Goal: Transaction & Acquisition: Book appointment/travel/reservation

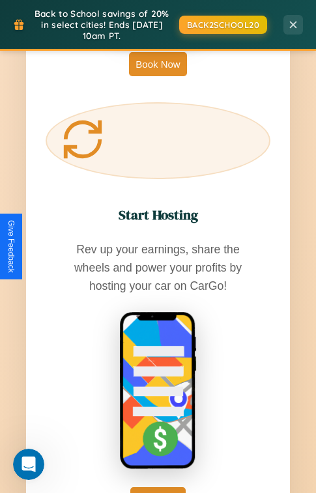
scroll to position [3778, 0]
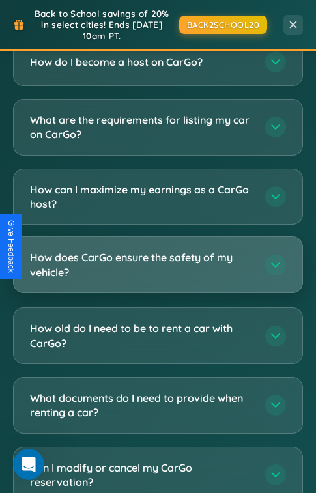
click at [158, 250] on h3 "How does CarGo ensure the safety of my vehicle?" at bounding box center [141, 264] width 222 height 29
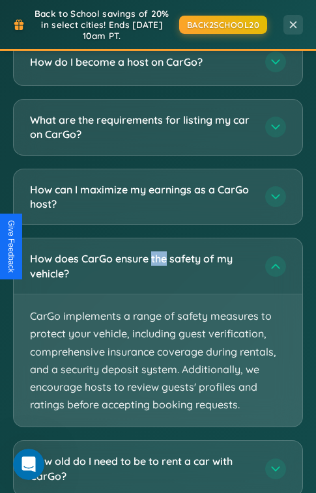
scroll to position [3963, 0]
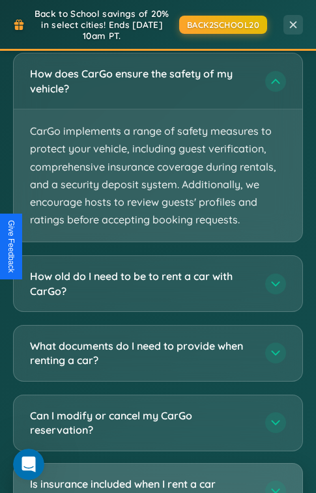
click at [158, 476] on h3 "Is insurance included when I rent a car through CarGo?" at bounding box center [141, 490] width 222 height 29
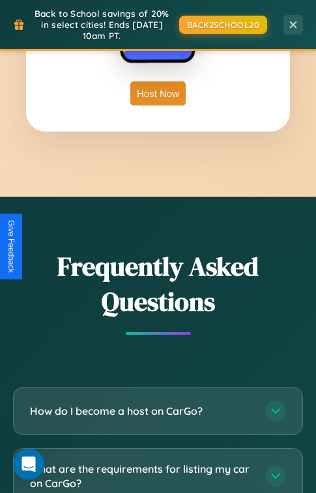
scroll to position [1290, 0]
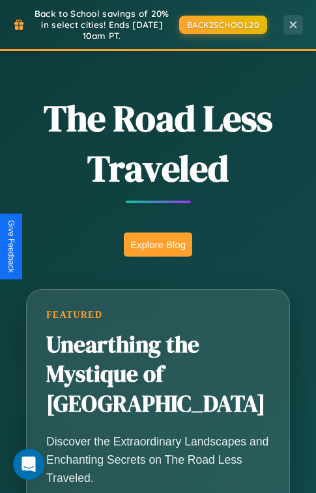
click at [158, 246] on button "Explore Blog" at bounding box center [158, 244] width 68 height 24
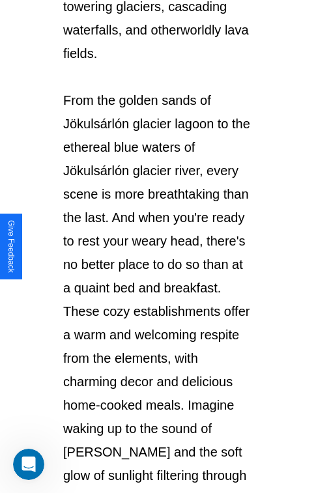
scroll to position [2251, 0]
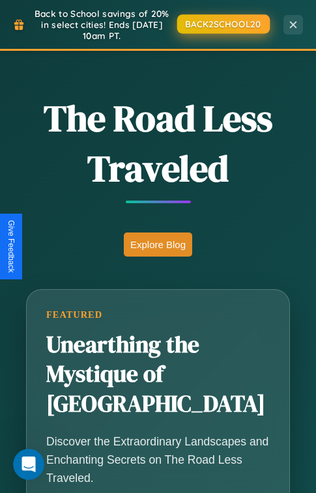
click at [222, 23] on button "BACK2SCHOOL20" at bounding box center [222, 23] width 92 height 19
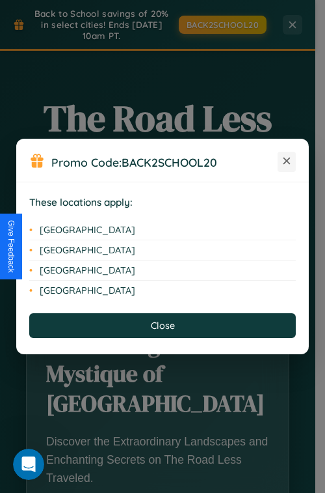
click at [287, 161] on icon at bounding box center [287, 161] width 7 height 7
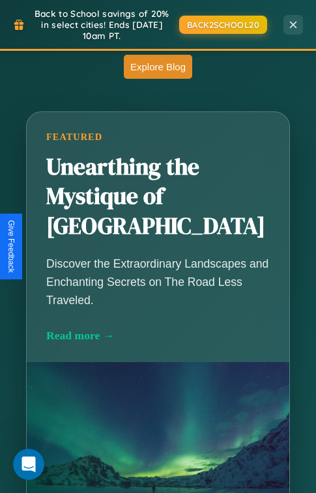
scroll to position [2813, 0]
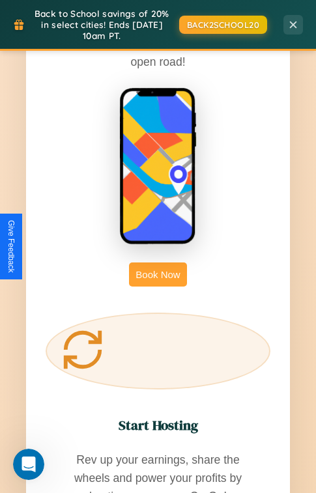
click at [158, 262] on button "Book Now" at bounding box center [157, 274] width 57 height 24
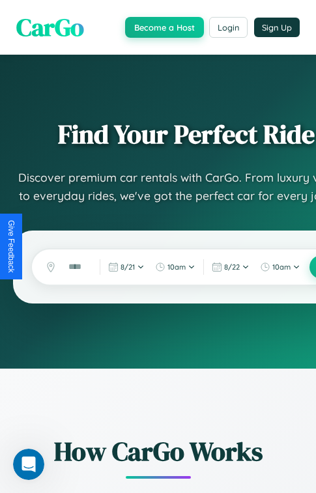
scroll to position [21, 0]
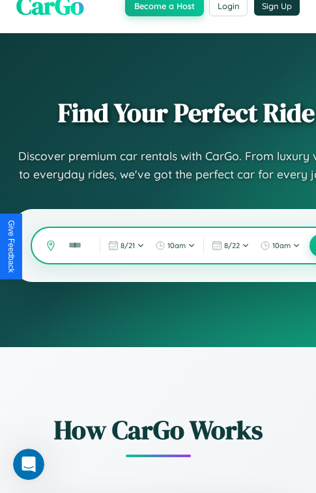
click at [76, 246] on input "text" at bounding box center [76, 245] width 29 height 22
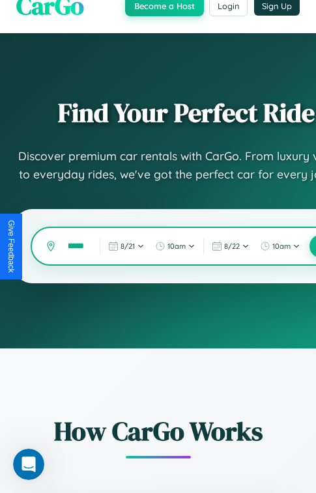
scroll to position [0, 25]
type input "*********"
click at [313, 246] on button at bounding box center [321, 246] width 25 height 25
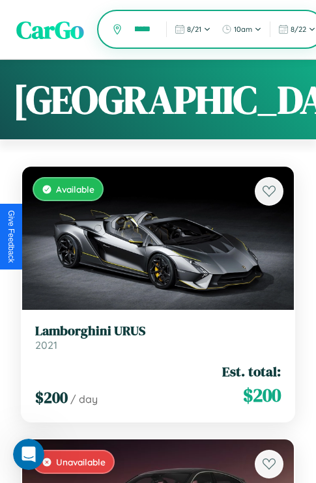
scroll to position [0, 14]
type input "******"
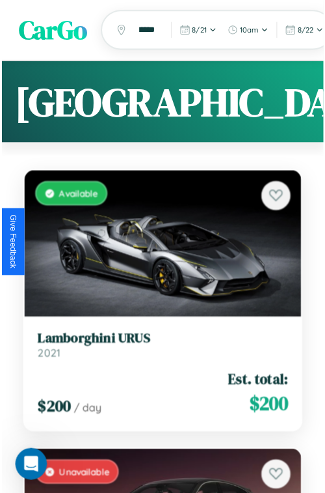
scroll to position [0, 0]
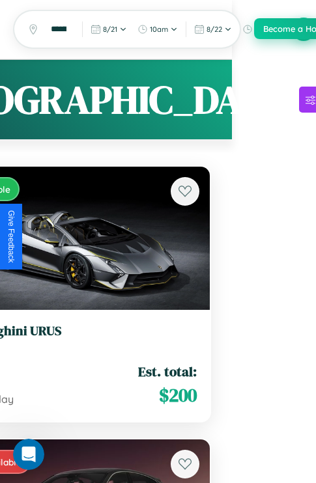
click at [303, 29] on button "Become a Host" at bounding box center [293, 28] width 79 height 21
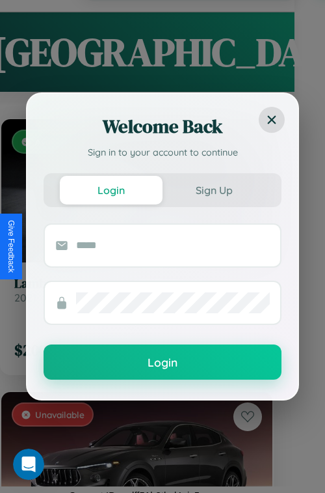
scroll to position [0, 21]
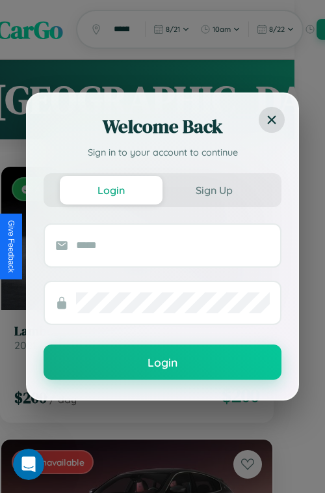
click at [254, 100] on div "Welcome Back Sign in to your account to continue" at bounding box center [162, 133] width 271 height 79
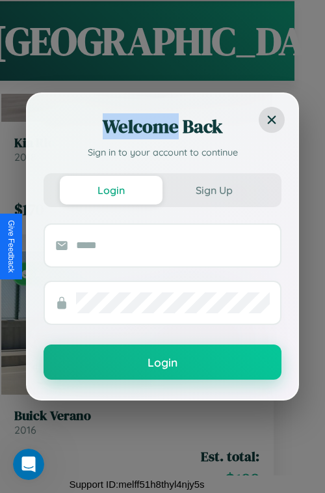
scroll to position [32408, 0]
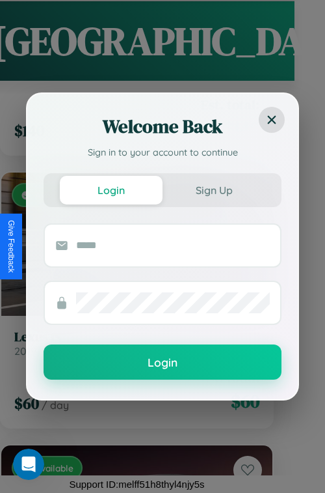
click at [132, 327] on form "Login" at bounding box center [163, 301] width 238 height 156
